Goal: Complete application form

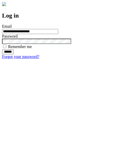
type input "**********"
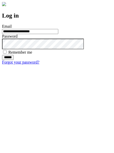
click at [14, 60] on input "******" at bounding box center [8, 57] width 12 height 5
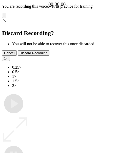
type input "**********"
